Goal: Information Seeking & Learning: Learn about a topic

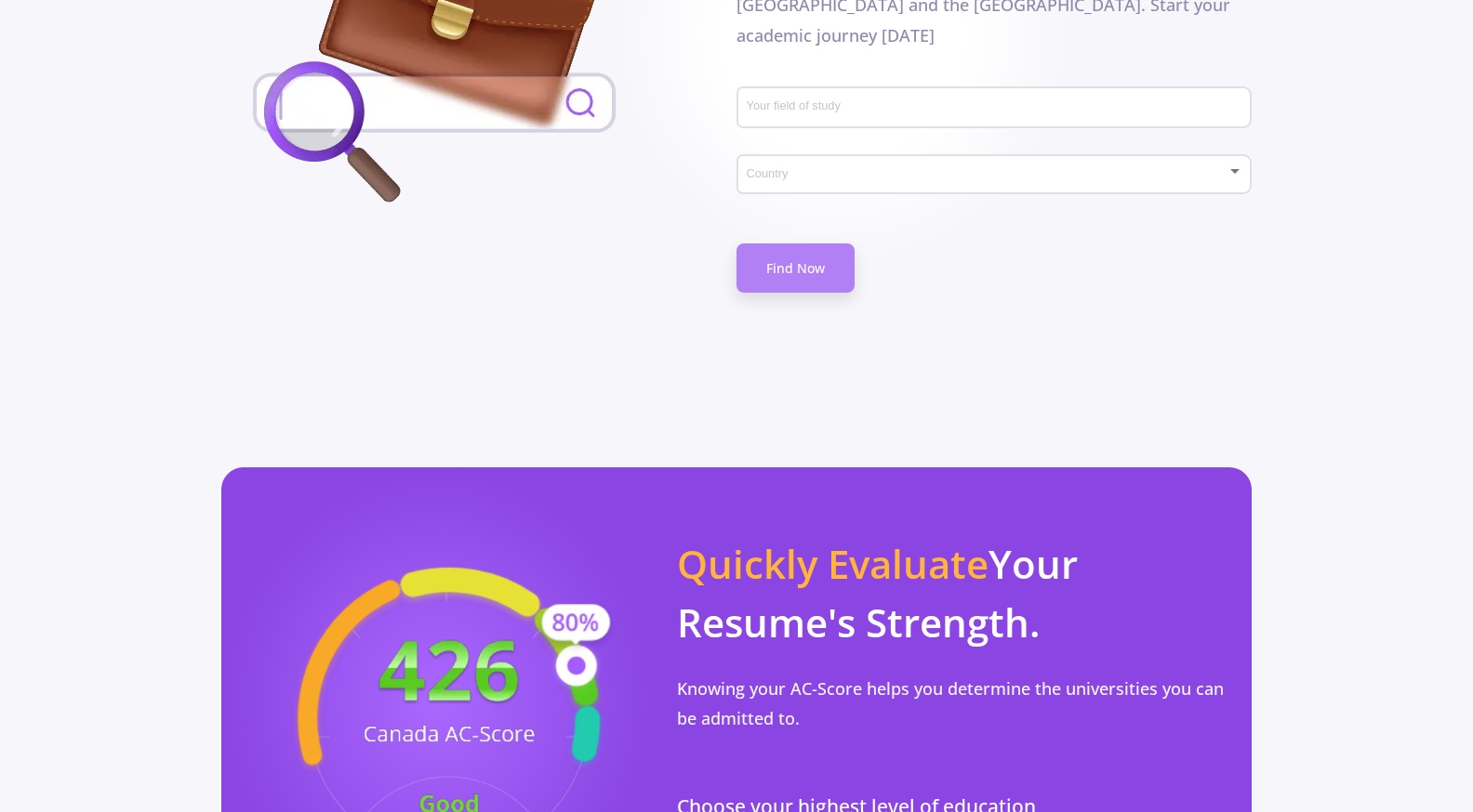
scroll to position [1103, 0]
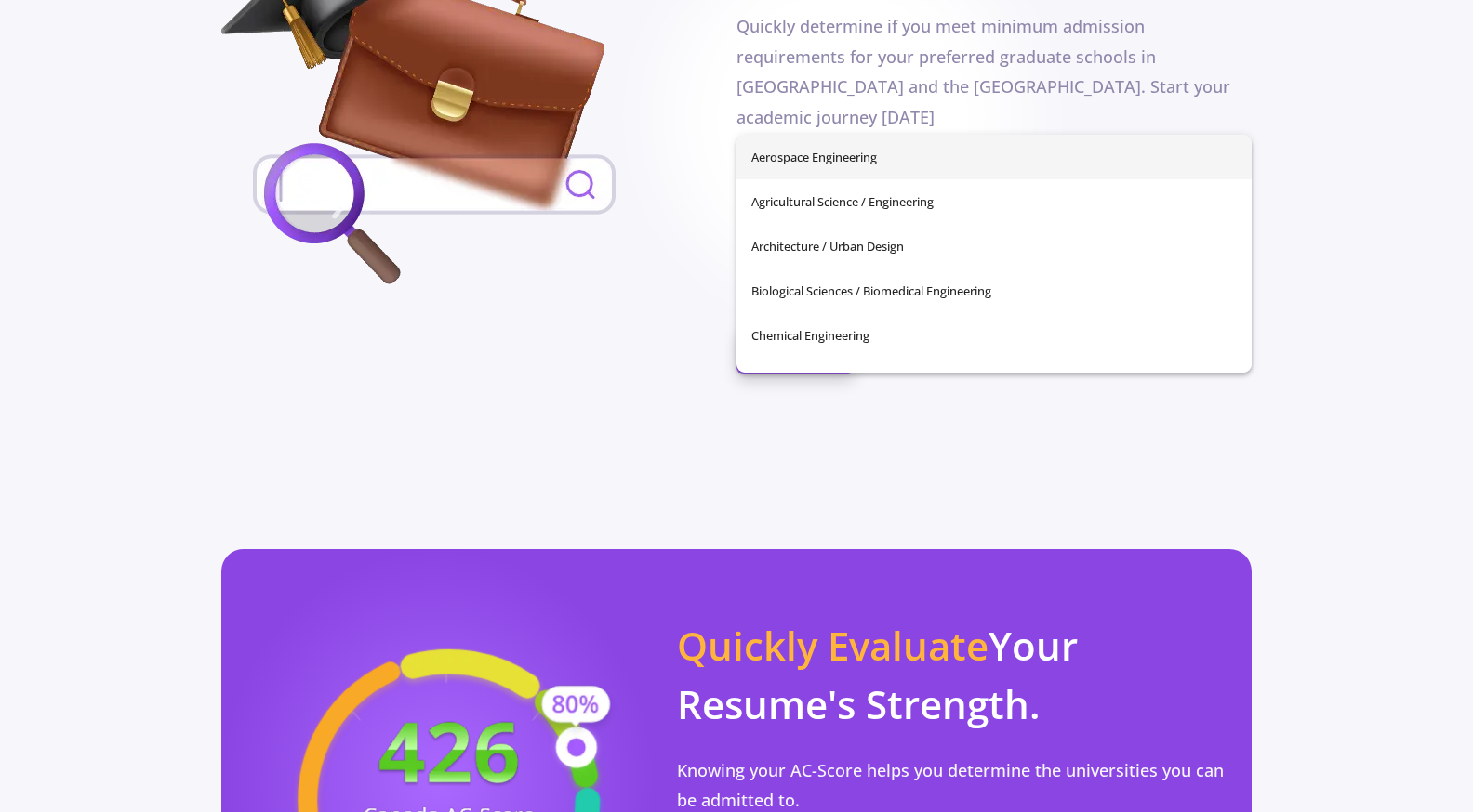
click at [789, 182] on input "Your field of study" at bounding box center [996, 190] width 502 height 16
type input "d"
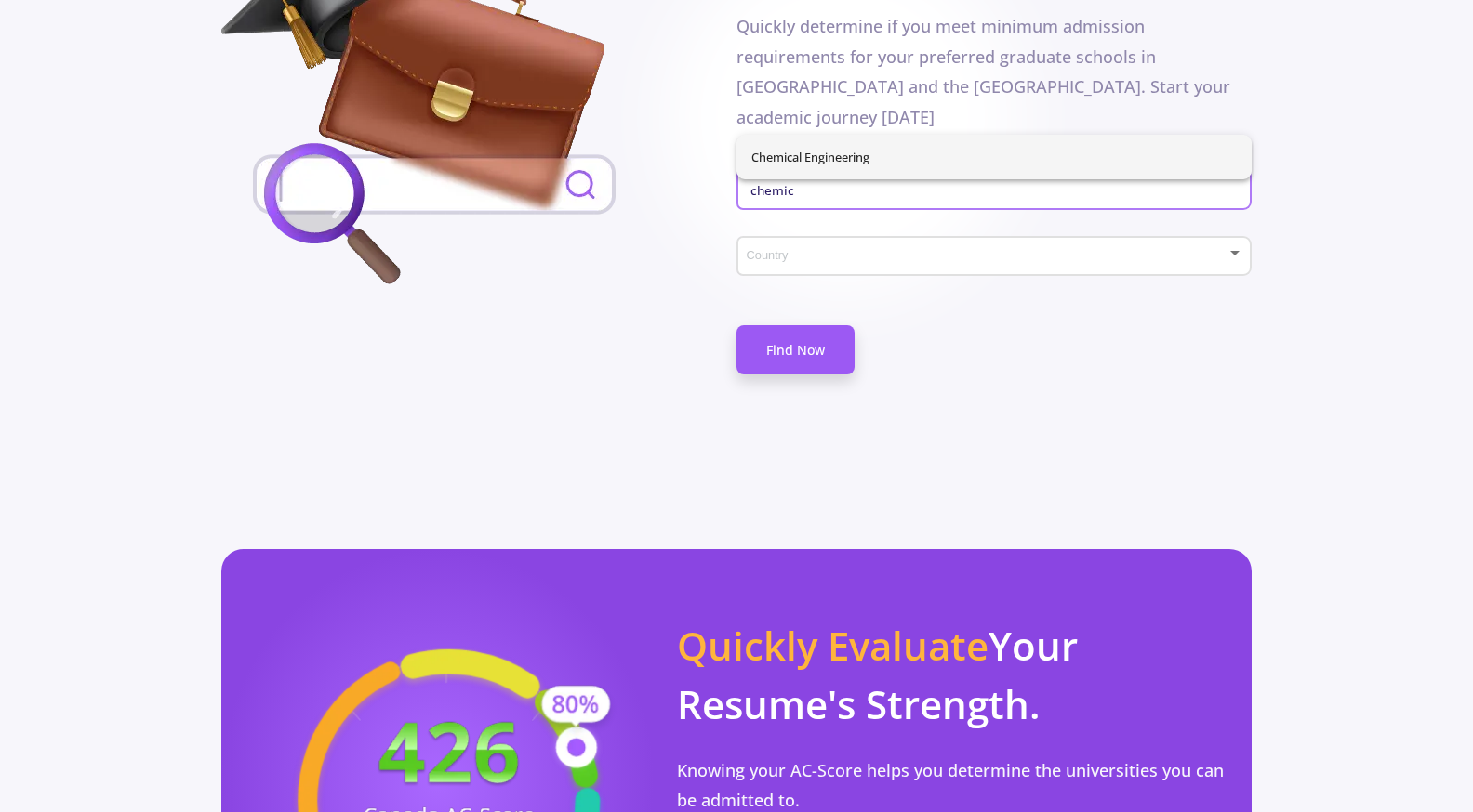
type input "chemic"
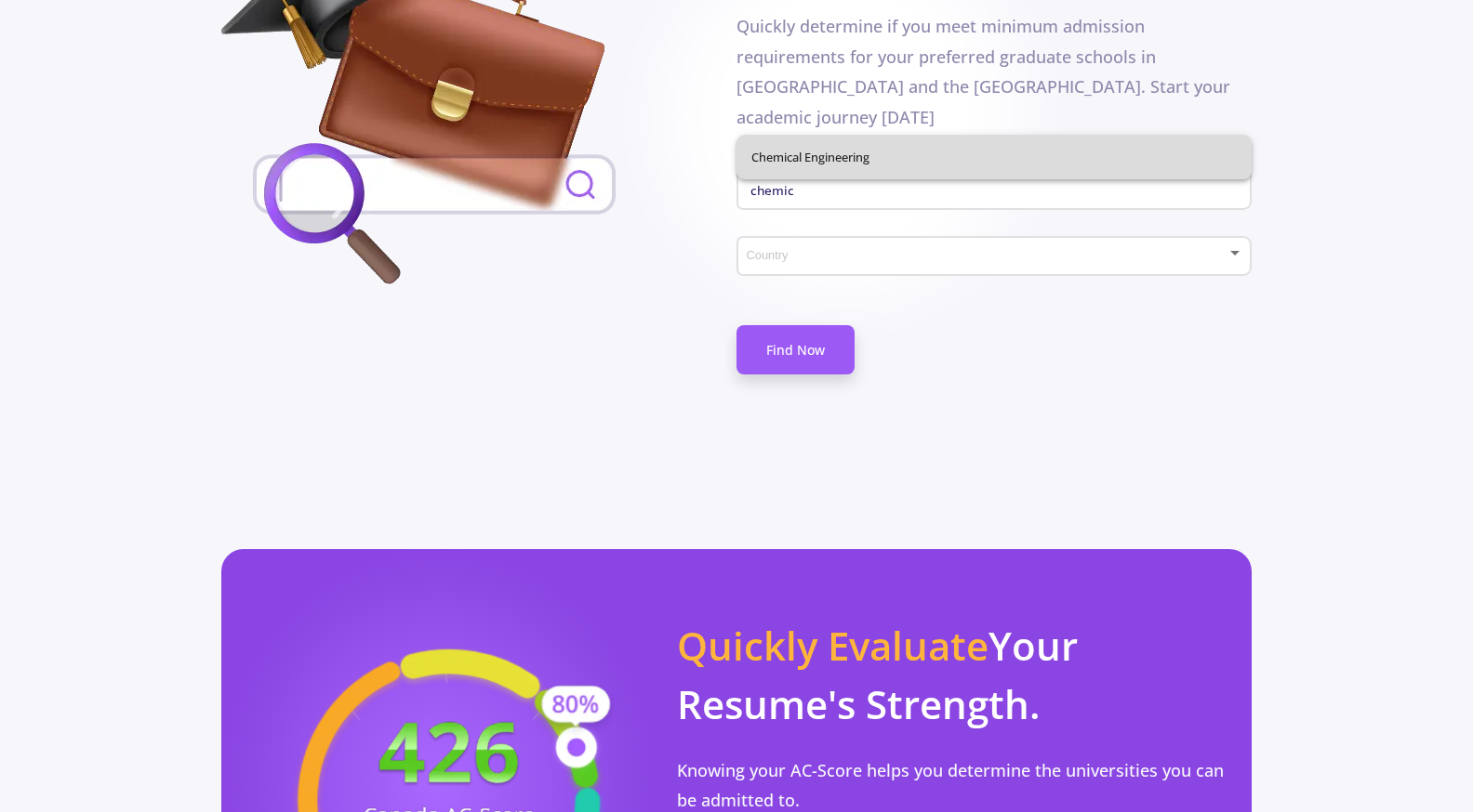
click at [788, 160] on div "Chemical Engineering" at bounding box center [994, 157] width 515 height 44
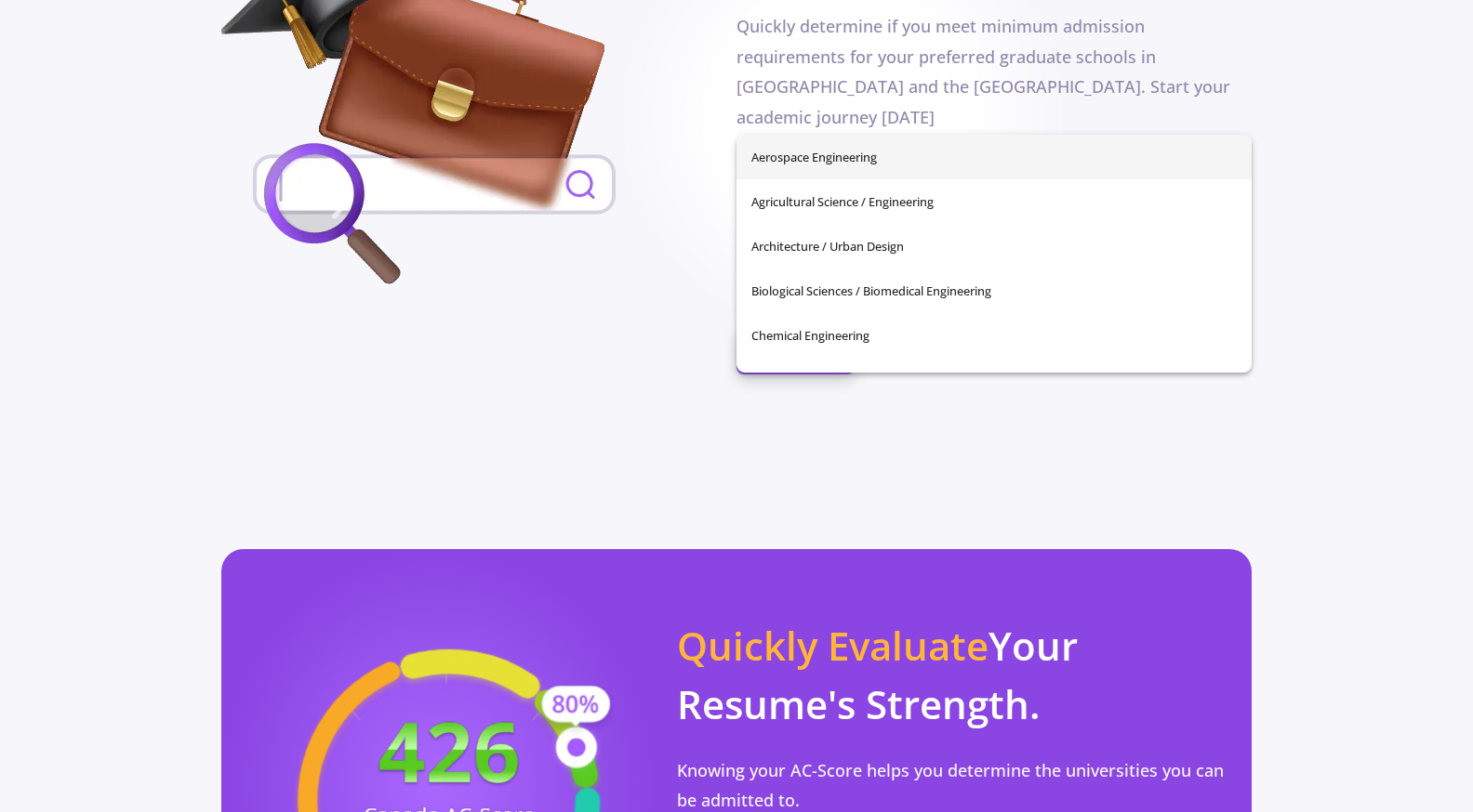
click at [807, 182] on input "Your field of study" at bounding box center [996, 190] width 502 height 16
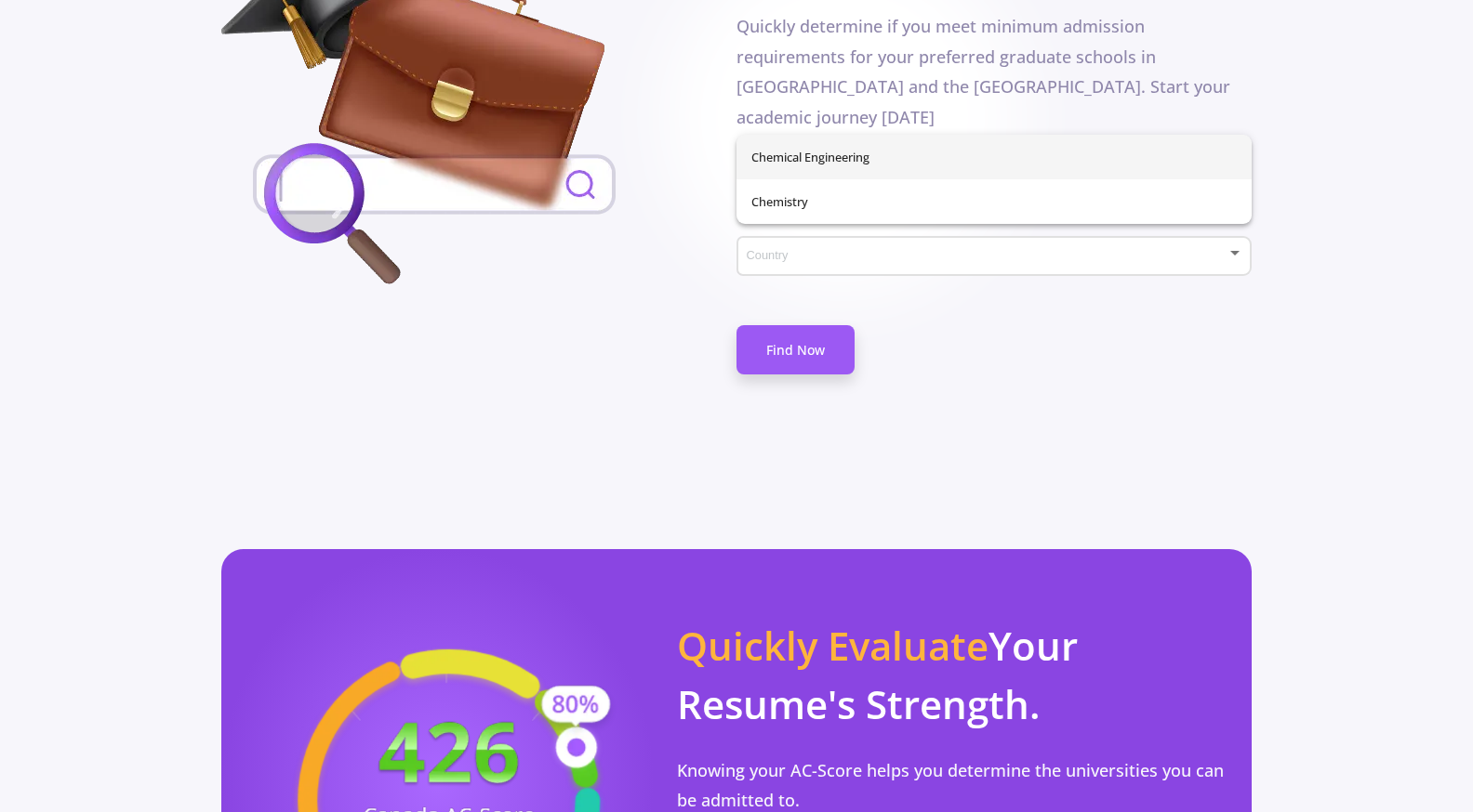
type input "che"
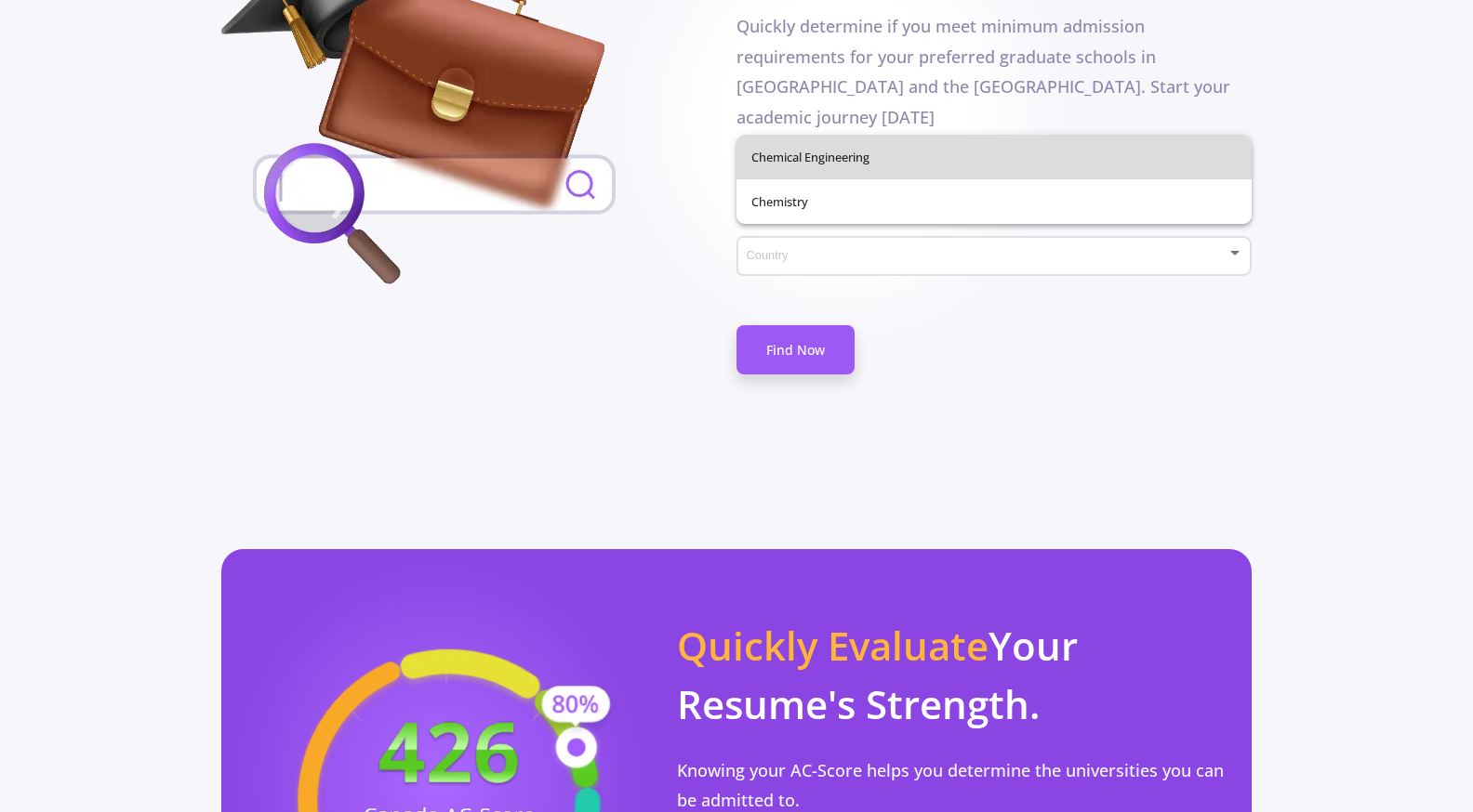
click at [785, 153] on div "Chemical Engineering Chemistry" at bounding box center [994, 179] width 515 height 90
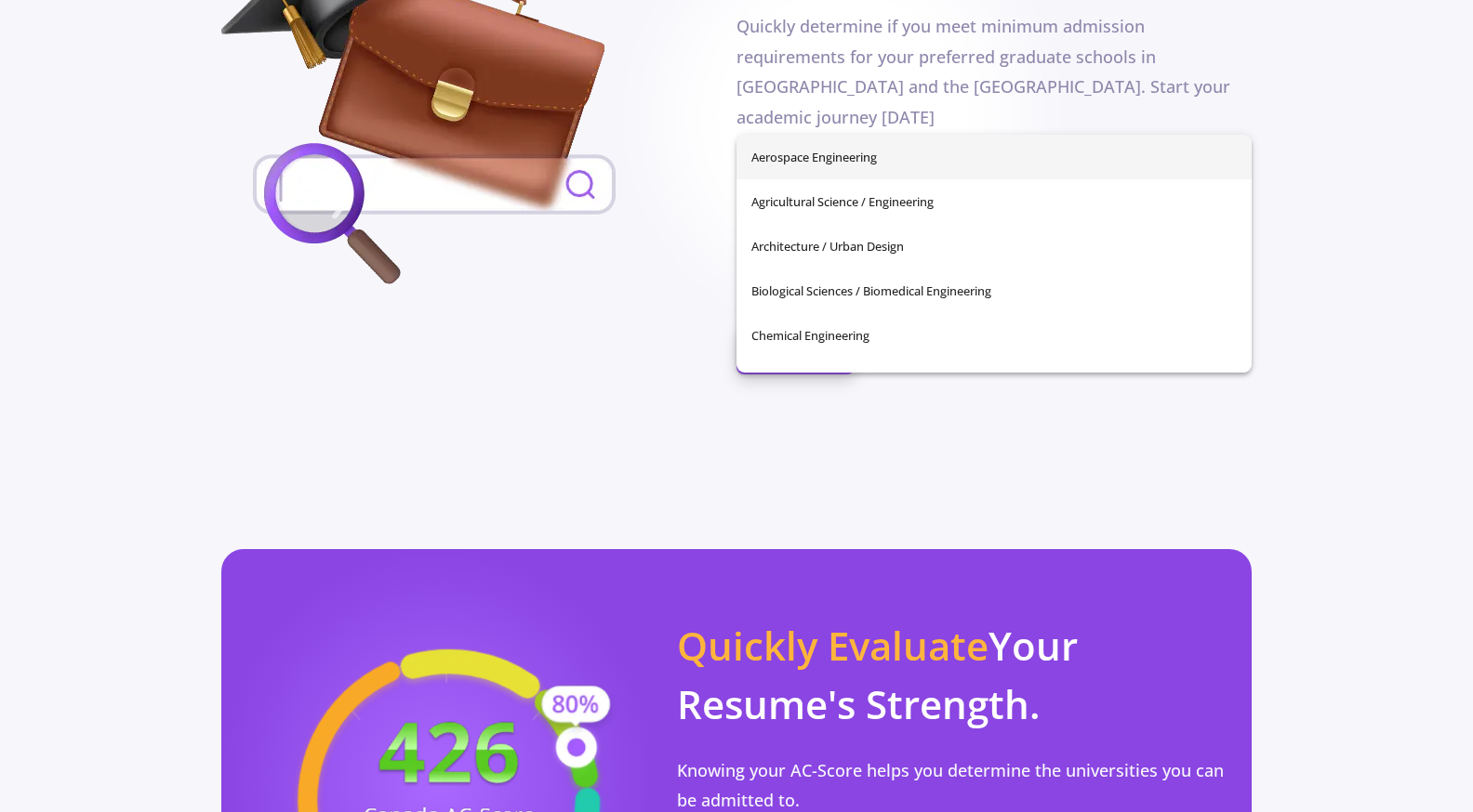
click at [1402, 242] on section "Don't waste your time Find Universities That Have Your Field Of Study Quickly d…" at bounding box center [736, 119] width 1473 height 599
click at [810, 182] on input "Your field of study" at bounding box center [996, 190] width 502 height 16
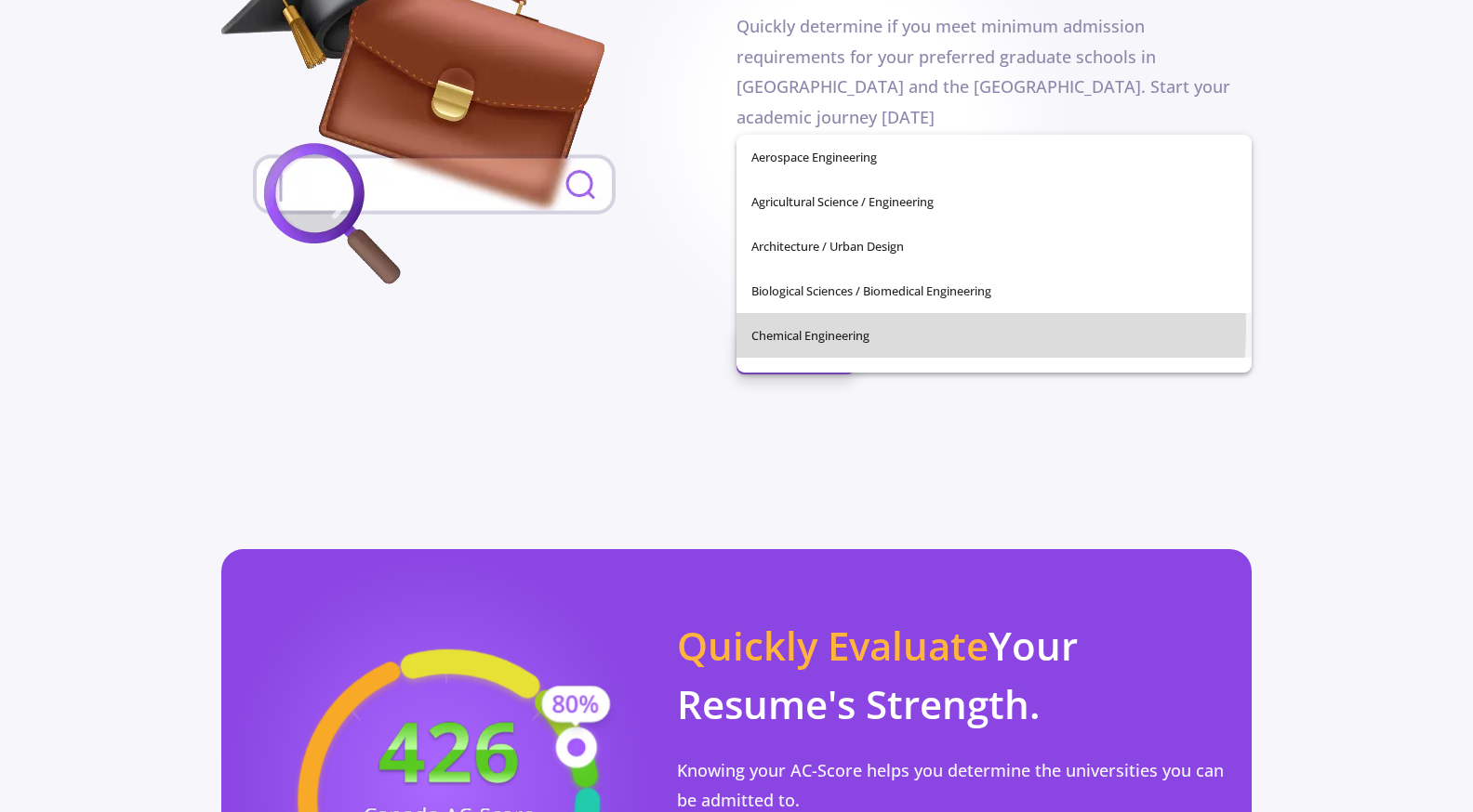
click at [836, 327] on span "Chemical Engineering" at bounding box center [994, 336] width 485 height 44
type input "Chemical Engineering"
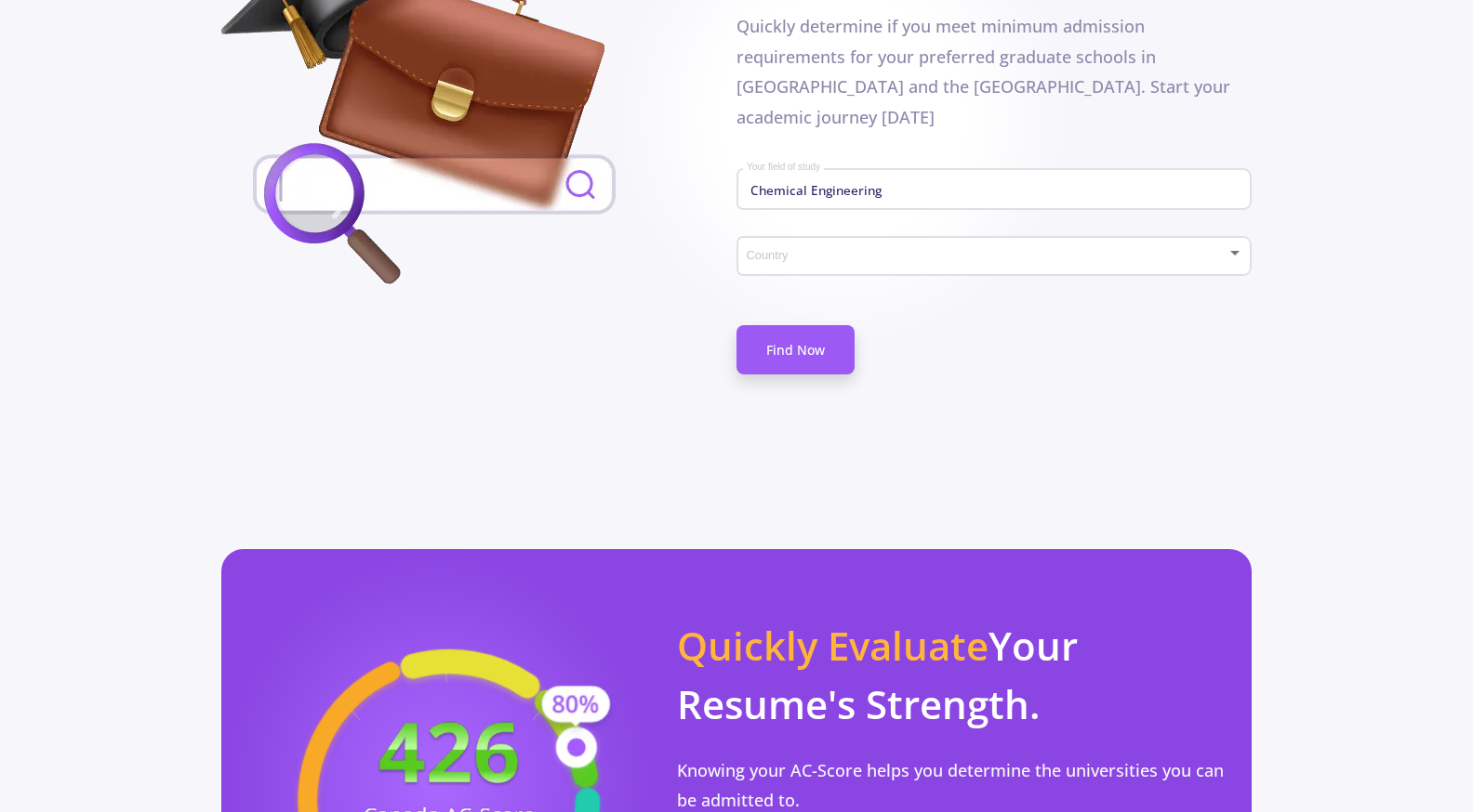
click at [774, 230] on div "Country" at bounding box center [995, 253] width 498 height 46
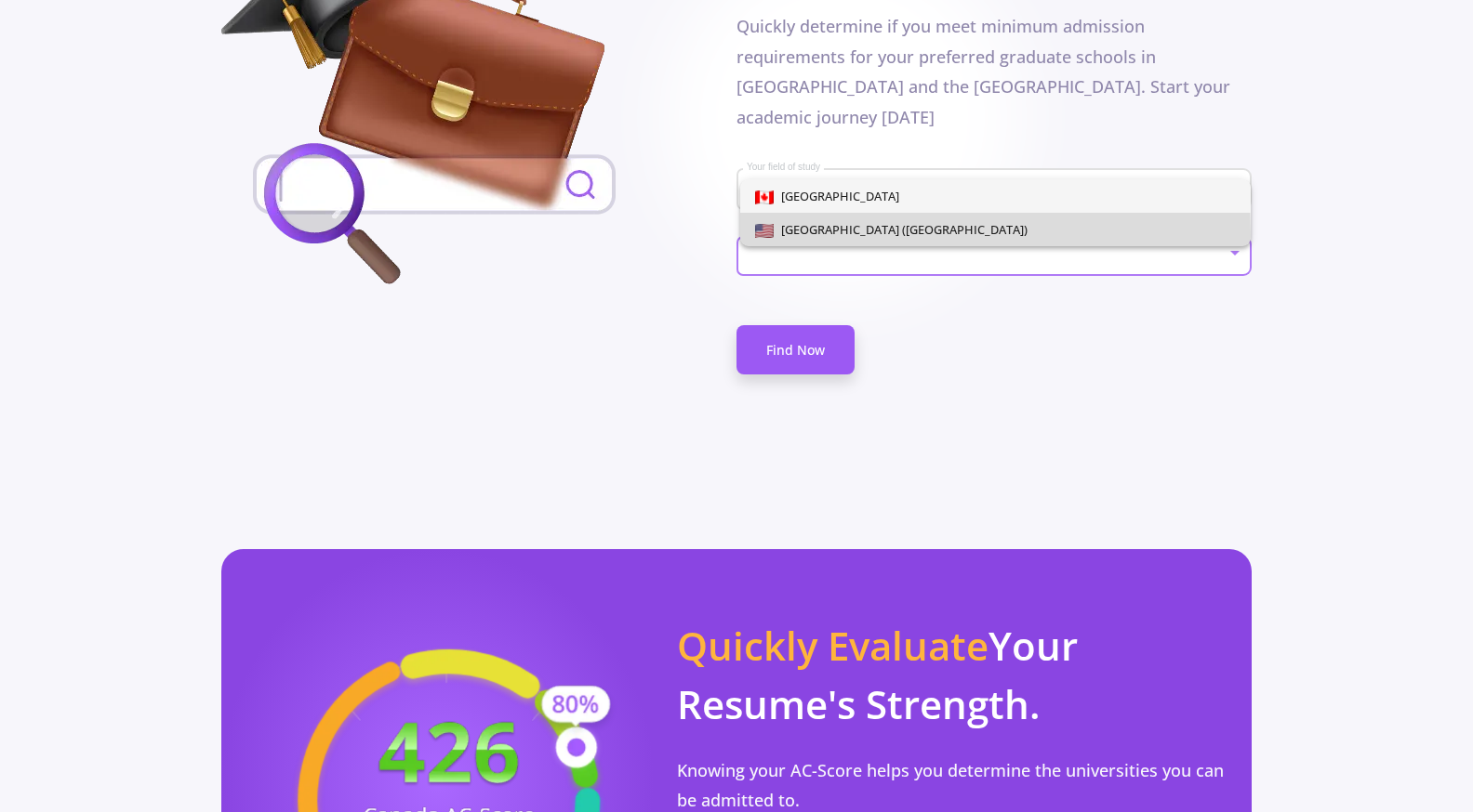
click at [799, 235] on span "[GEOGRAPHIC_DATA] ([GEOGRAPHIC_DATA])" at bounding box center [900, 229] width 254 height 16
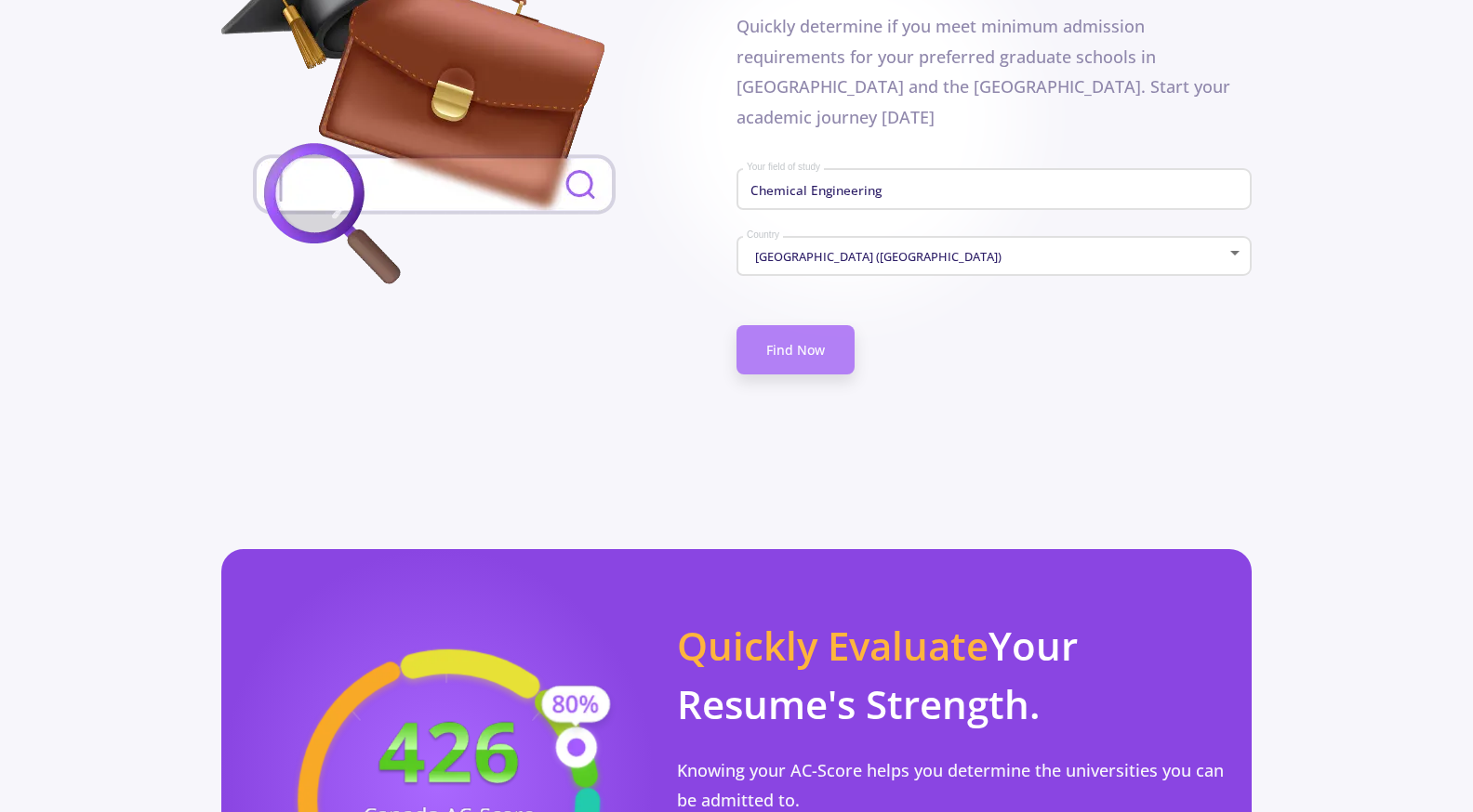
click at [789, 325] on link "Find Now" at bounding box center [795, 349] width 118 height 49
